Goal: Complete application form: Complete application form

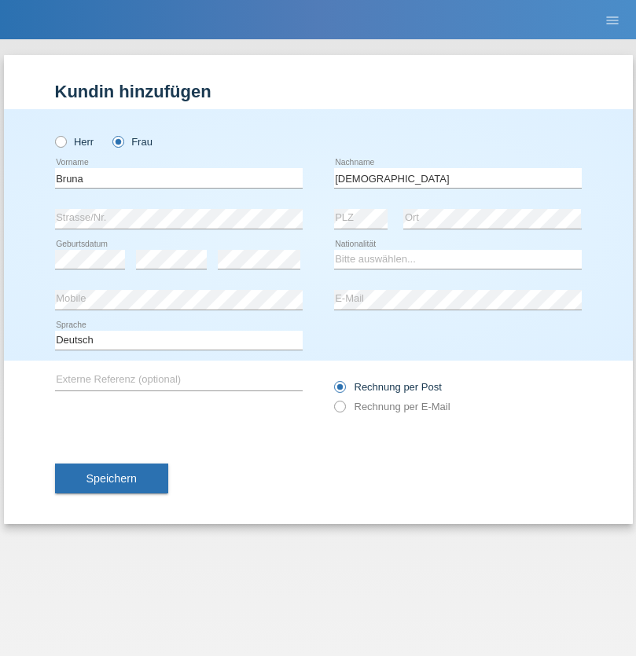
type input "[DEMOGRAPHIC_DATA]"
select select "CH"
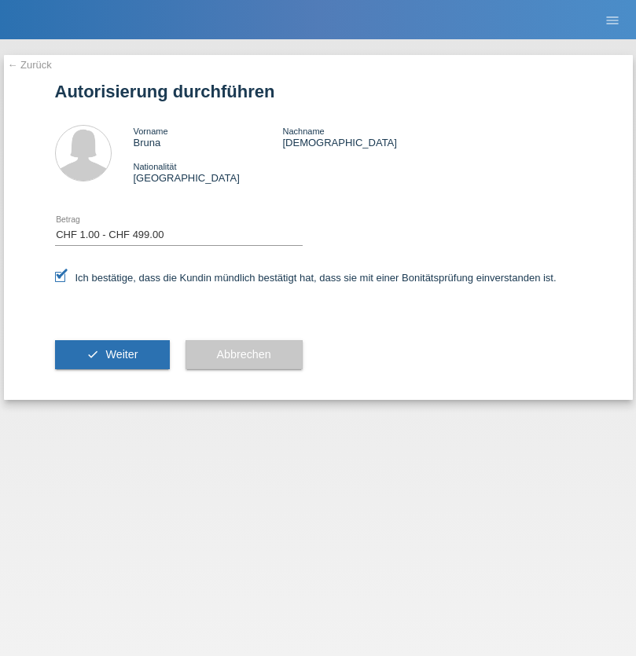
select select "1"
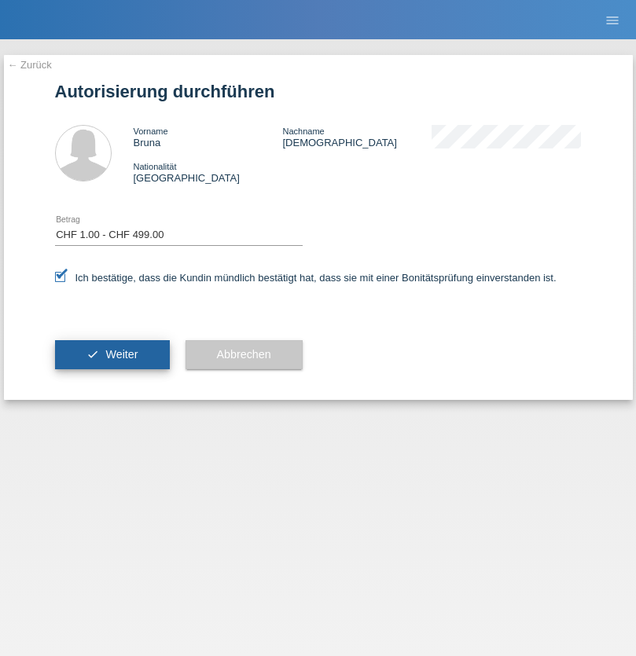
click at [112, 354] on span "Weiter" at bounding box center [121, 354] width 32 height 13
